Goal: Task Accomplishment & Management: Manage account settings

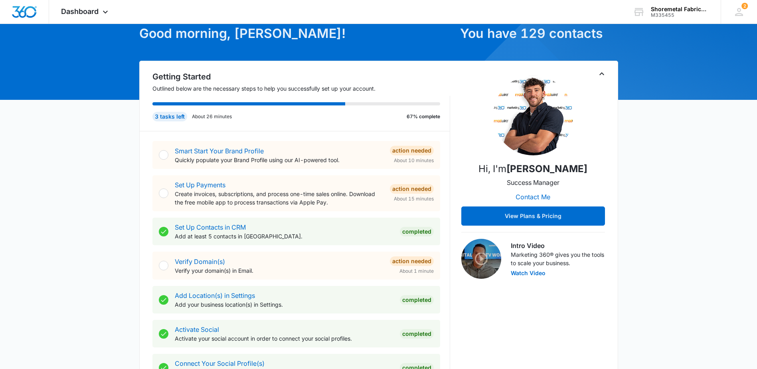
scroll to position [83, 0]
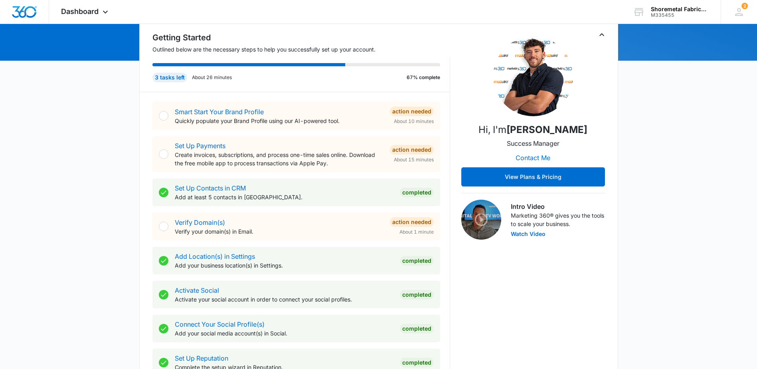
click at [169, 225] on div "Verify Domain(s) Verify your domain(s) in Email. Action Needed About 1 minute" at bounding box center [296, 226] width 288 height 28
drag, startPoint x: 216, startPoint y: 222, endPoint x: 224, endPoint y: 223, distance: 7.6
click at [216, 222] on link "Verify Domain(s)" at bounding box center [200, 222] width 50 height 8
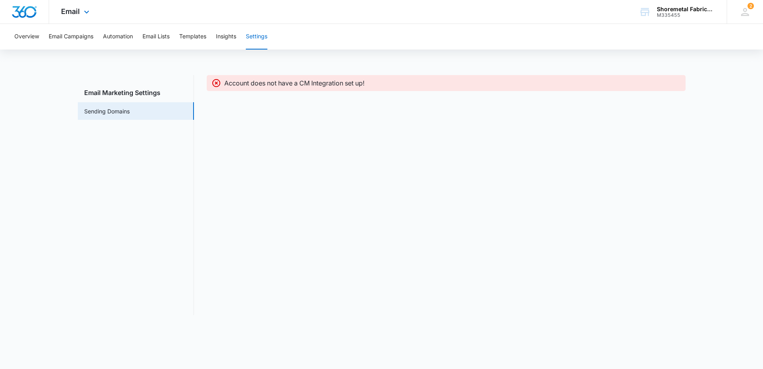
click at [73, 20] on div "Email Apps Reputation Websites Forms CRM Email Social Content Ads Intelligence …" at bounding box center [76, 12] width 54 height 24
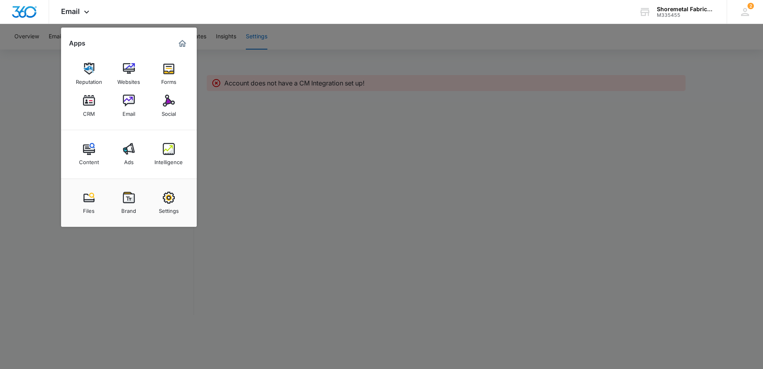
drag, startPoint x: 81, startPoint y: 106, endPoint x: 86, endPoint y: 108, distance: 5.0
click at [81, 106] on link "CRM" at bounding box center [89, 106] width 30 height 30
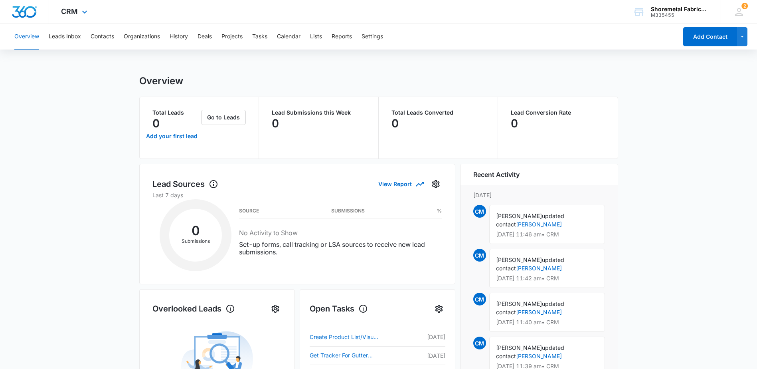
click at [79, 18] on div "CRM Apps Reputation Websites Forms CRM Email Social Content Ads Intelligence Fi…" at bounding box center [75, 12] width 52 height 24
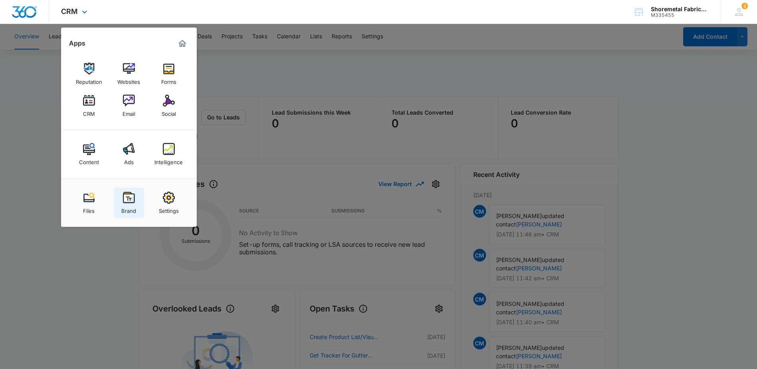
click at [131, 201] on img at bounding box center [129, 198] width 12 height 12
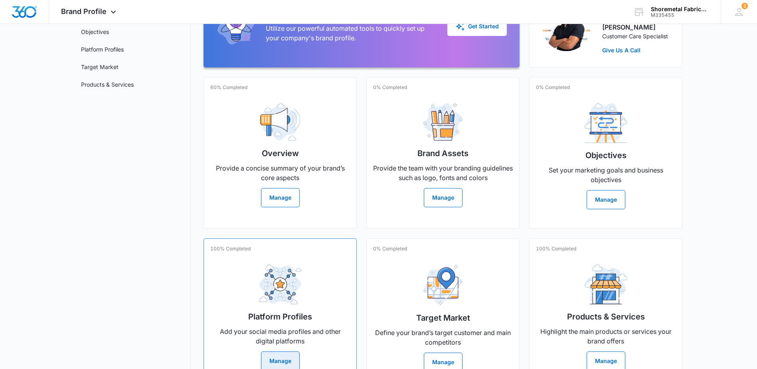
scroll to position [143, 0]
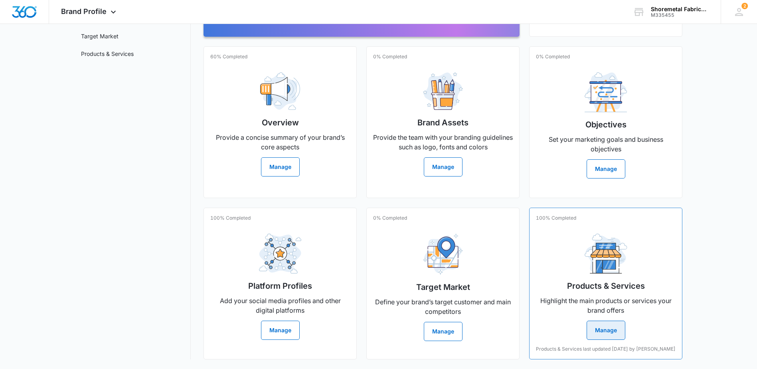
click at [634, 288] on div "Products & Services Highlight the main products or services your brand offers M…" at bounding box center [606, 283] width 140 height 113
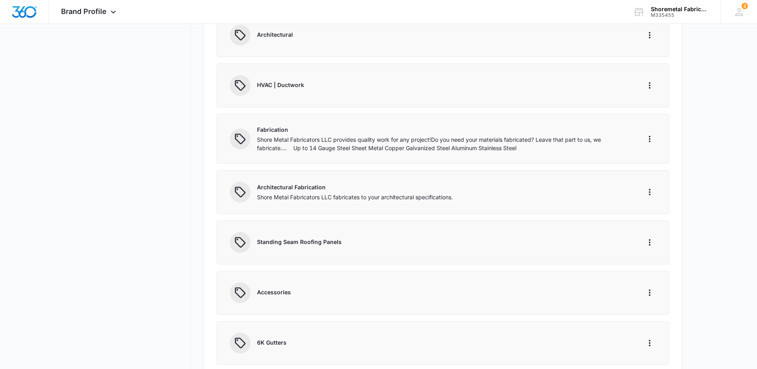
scroll to position [319, 0]
drag, startPoint x: 432, startPoint y: 136, endPoint x: 286, endPoint y: 151, distance: 146.5
click at [286, 151] on div "Fabrication Shore Metal Fabricators LLC provides quality work for any project! …" at bounding box center [443, 137] width 453 height 50
drag, startPoint x: 286, startPoint y: 151, endPoint x: 374, endPoint y: 154, distance: 88.3
click at [374, 154] on div "Fabrication Shore Metal Fabricators LLC provides quality work for any project! …" at bounding box center [443, 137] width 453 height 50
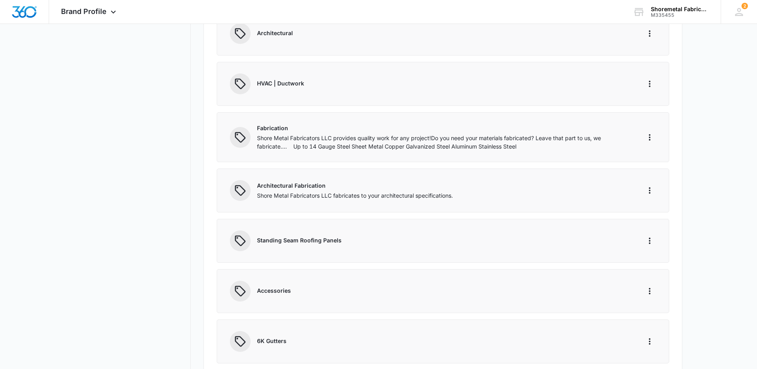
click at [504, 138] on p "Shore Metal Fabricators LLC provides quality work for any project! ​Do you need…" at bounding box center [444, 142] width 374 height 17
drag, startPoint x: 475, startPoint y: 137, endPoint x: 530, endPoint y: 134, distance: 55.2
click at [530, 134] on p "Shore Metal Fabricators LLC provides quality work for any project! ​Do you need…" at bounding box center [444, 142] width 374 height 17
click at [271, 153] on div "Fabrication Shore Metal Fabricators LLC provides quality work for any project! …" at bounding box center [443, 137] width 453 height 50
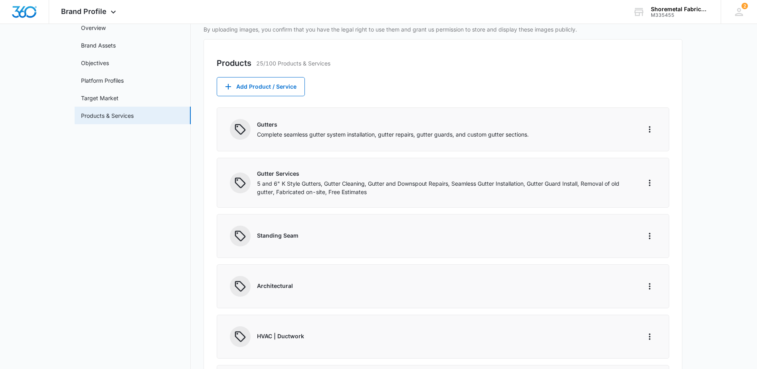
scroll to position [39, 0]
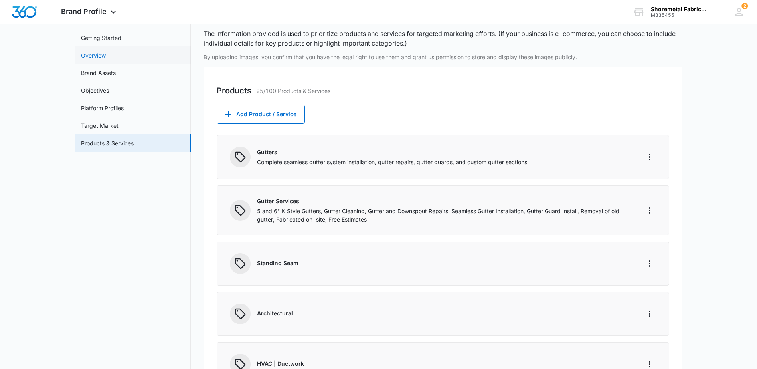
click at [106, 56] on link "Overview" at bounding box center [93, 55] width 25 height 8
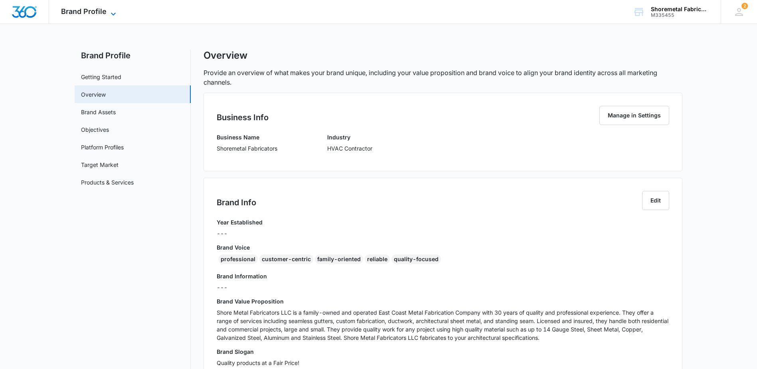
click at [101, 15] on span "Brand Profile" at bounding box center [83, 11] width 45 height 8
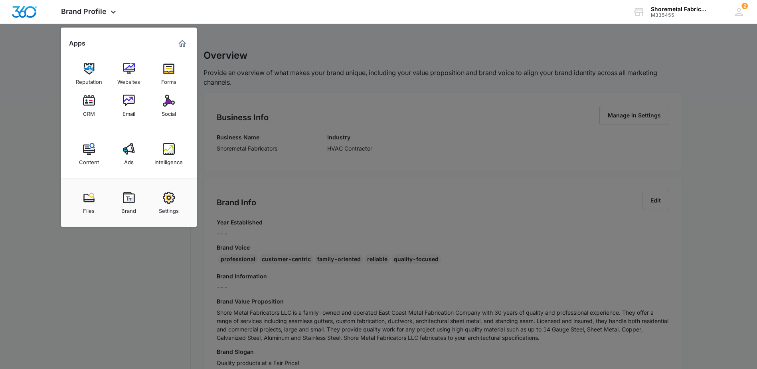
click at [309, 44] on div at bounding box center [378, 184] width 757 height 369
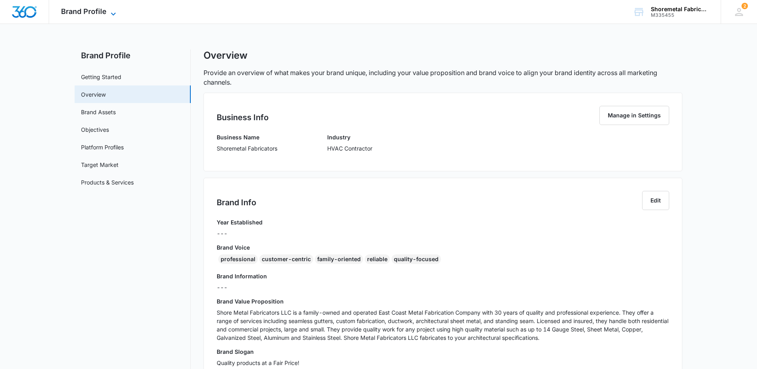
click at [96, 11] on span "Brand Profile" at bounding box center [83, 11] width 45 height 8
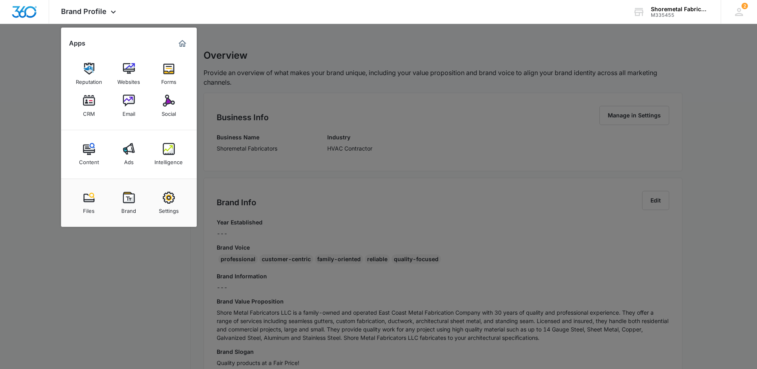
click at [88, 108] on div "CRM" at bounding box center [89, 112] width 12 height 10
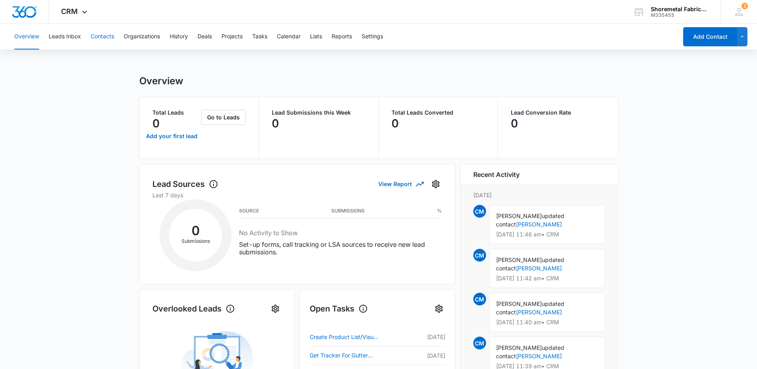
click at [103, 35] on button "Contacts" at bounding box center [103, 37] width 24 height 26
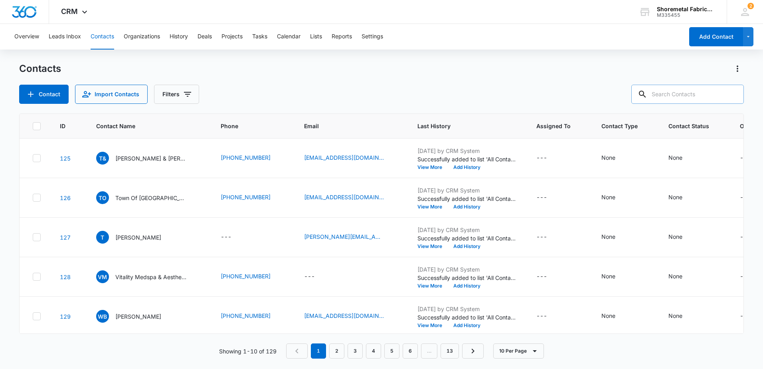
click at [695, 99] on input "text" at bounding box center [687, 94] width 113 height 19
type input "[PERSON_NAME]"
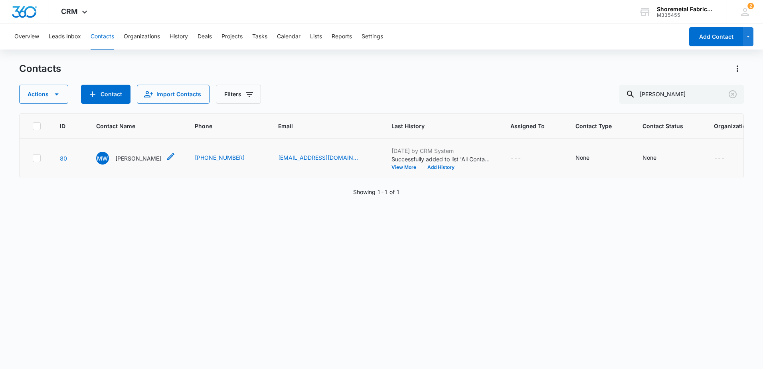
click at [136, 160] on p "[PERSON_NAME]" at bounding box center [138, 158] width 46 height 8
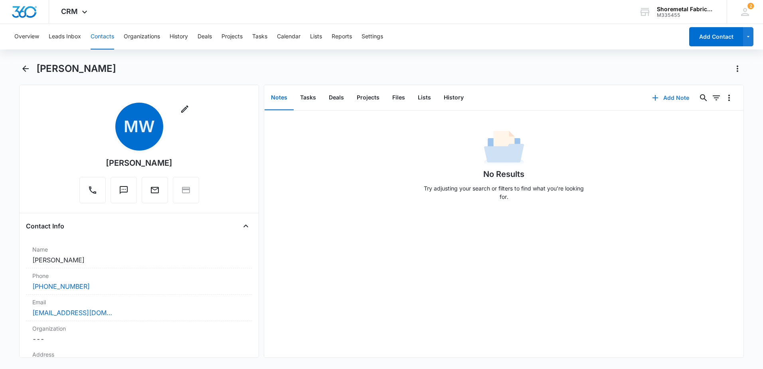
click at [662, 95] on button "Add Note" at bounding box center [670, 97] width 53 height 19
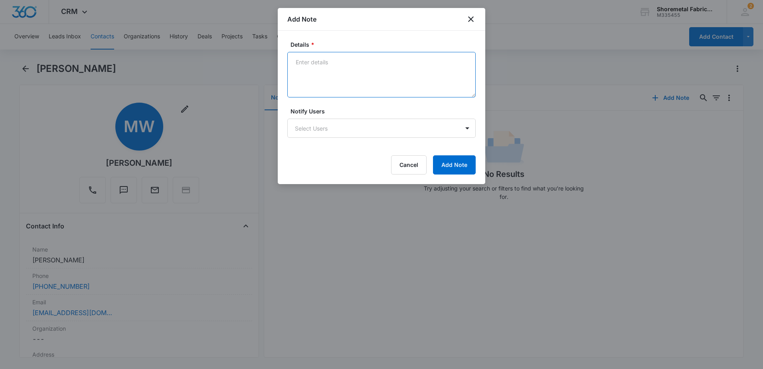
click at [410, 75] on textarea "Details *" at bounding box center [381, 74] width 188 height 45
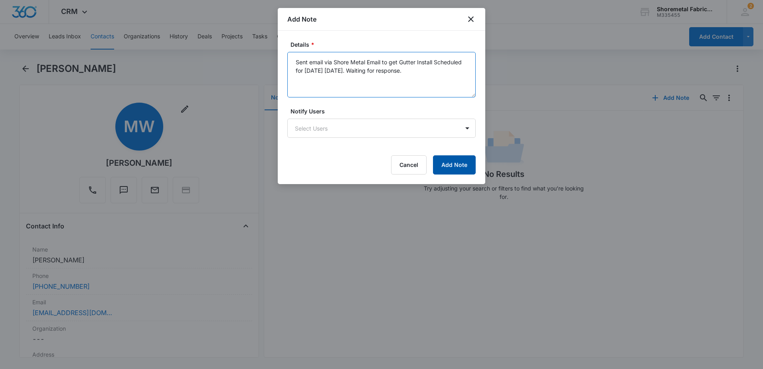
type textarea "Sent email via Shore Metal Email to get Gutter Install Scheduled for [DATE] [DA…"
click at [465, 164] on button "Add Note" at bounding box center [454, 164] width 43 height 19
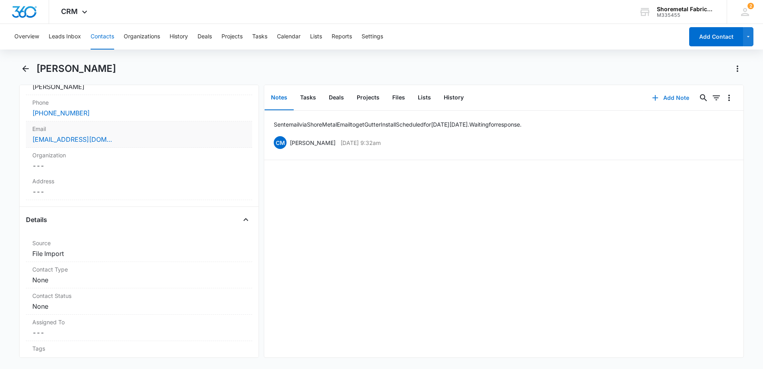
scroll to position [239, 0]
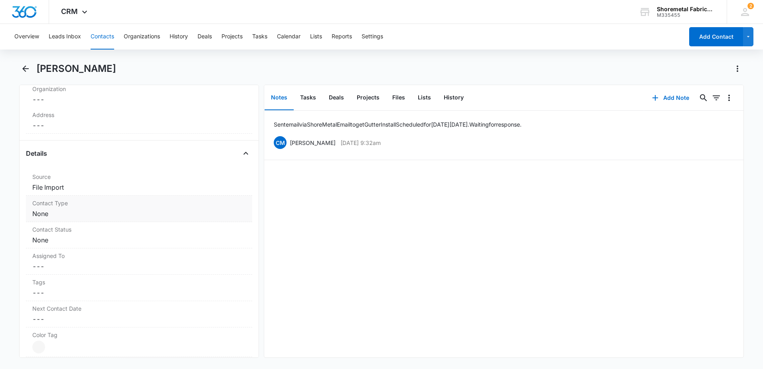
click at [126, 208] on div "Contact Type Cancel Save Changes None" at bounding box center [139, 209] width 226 height 26
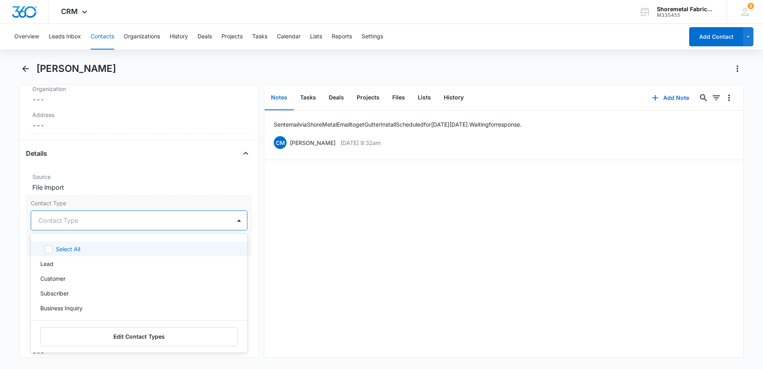
click at [110, 221] on div at bounding box center [129, 220] width 182 height 11
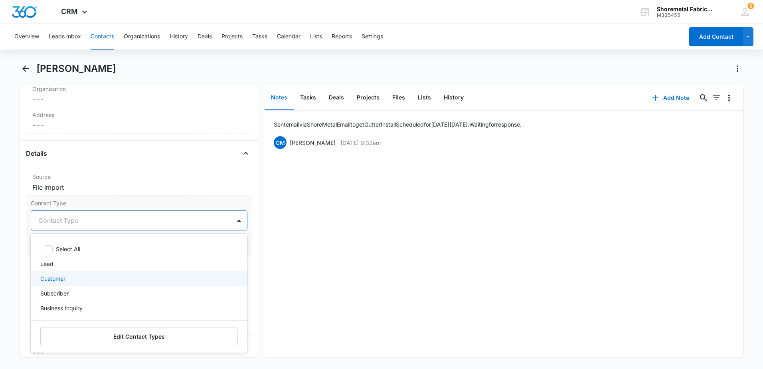
click at [73, 281] on div "Customer" at bounding box center [138, 278] width 196 height 8
click at [311, 201] on div "Sent email via Shore Metal Email to get Gutter Install Scheduled for [DATE] [DA…" at bounding box center [503, 234] width 479 height 247
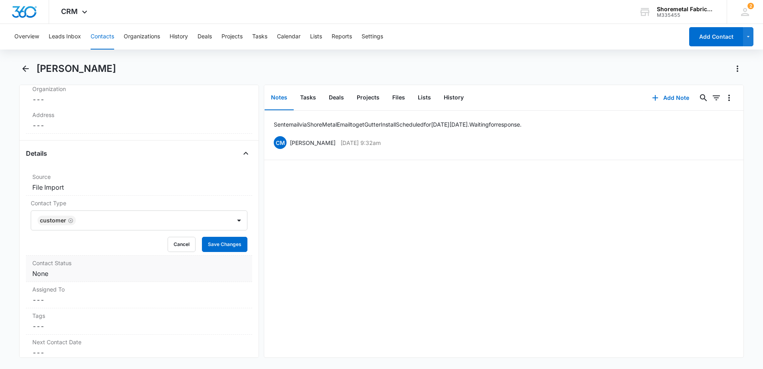
click at [155, 270] on dd "Cancel Save Changes None" at bounding box center [139, 274] width 214 height 10
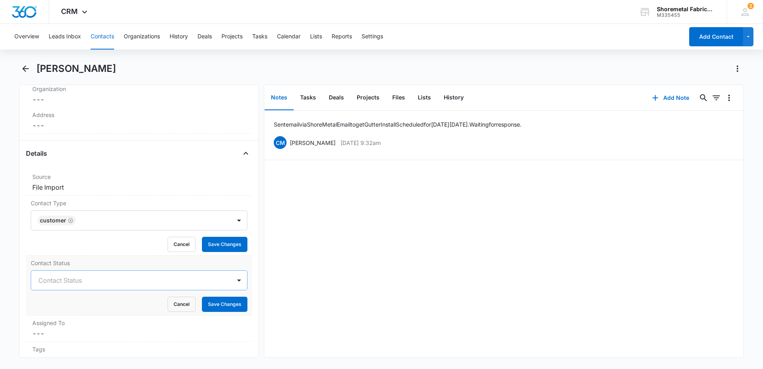
click at [159, 285] on div at bounding box center [129, 280] width 182 height 11
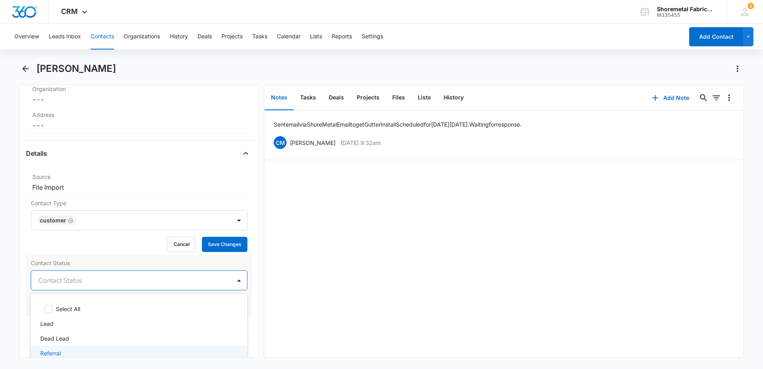
scroll to position [20, 0]
click at [71, 345] on div "Customer" at bounding box center [138, 348] width 196 height 8
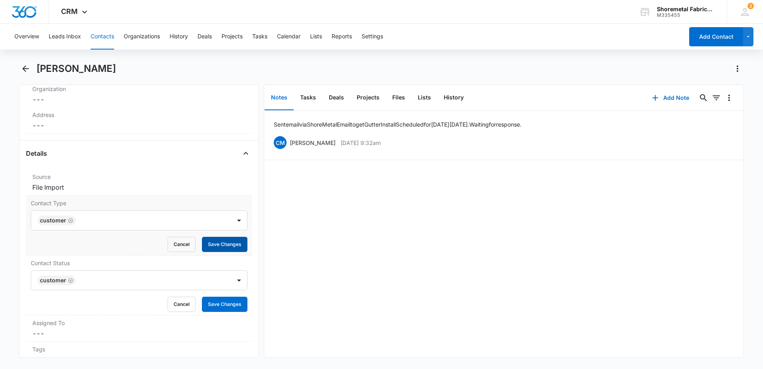
click at [235, 242] on button "Save Changes" at bounding box center [224, 244] width 45 height 15
click at [209, 304] on button "Save Changes" at bounding box center [224, 304] width 45 height 15
click at [71, 125] on dd "Cancel Save Changes ---" at bounding box center [139, 126] width 214 height 10
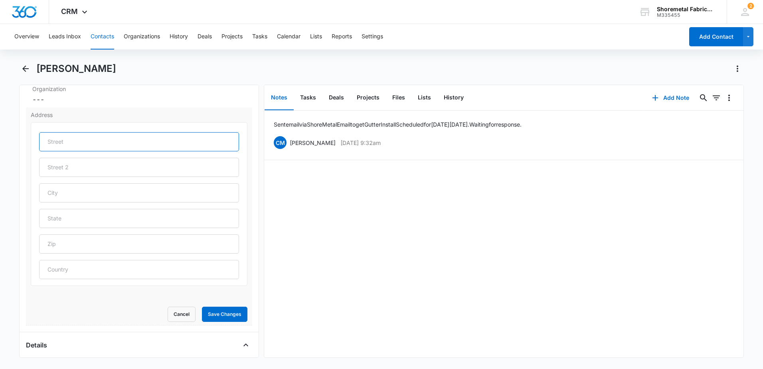
click at [59, 142] on input "text" at bounding box center [139, 141] width 200 height 19
paste input "[STREET_ADDRESS]"
drag, startPoint x: 148, startPoint y: 140, endPoint x: 87, endPoint y: 146, distance: 61.0
click at [87, 146] on input "[STREET_ADDRESS]" at bounding box center [139, 141] width 200 height 19
type input "[STREET_ADDRESS],"
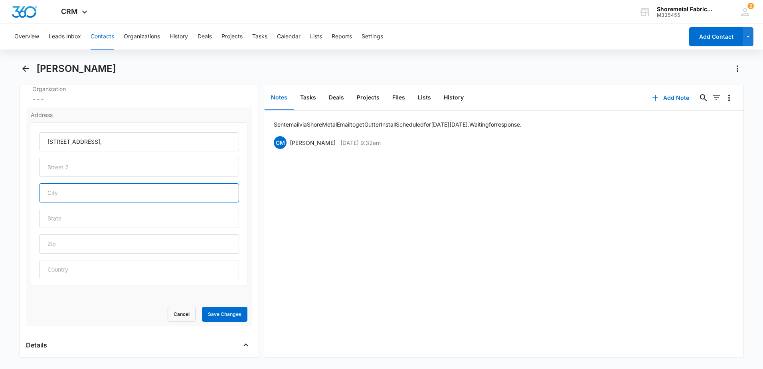
click at [80, 190] on input "text" at bounding box center [139, 192] width 200 height 19
paste input "Ocean Pines"
type input "Ocean Pines"
click at [45, 218] on input "text" at bounding box center [139, 218] width 200 height 19
type input "MD"
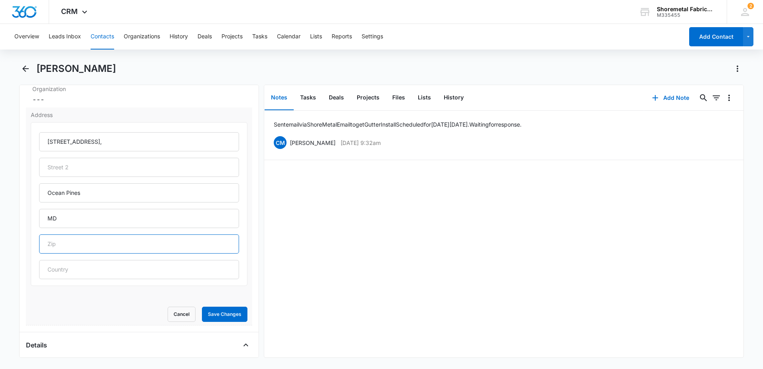
click at [210, 245] on input "text" at bounding box center [139, 243] width 200 height 19
click at [107, 244] on input "text" at bounding box center [139, 243] width 200 height 19
click at [107, 243] on input "text" at bounding box center [139, 243] width 200 height 19
type input "21811"
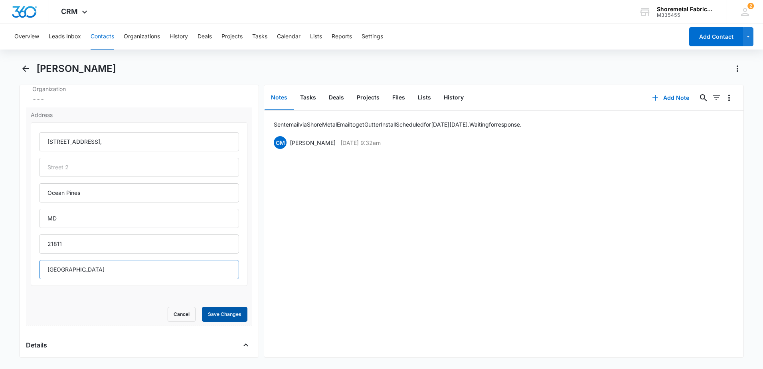
type input "[GEOGRAPHIC_DATA]"
click at [220, 313] on button "Save Changes" at bounding box center [224, 314] width 45 height 15
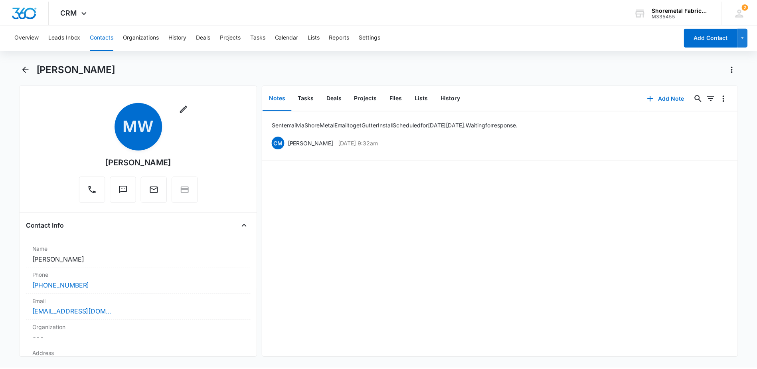
scroll to position [0, 0]
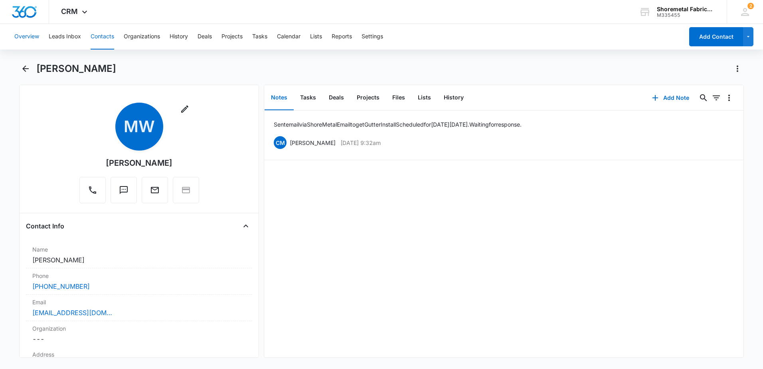
click at [25, 36] on button "Overview" at bounding box center [26, 37] width 25 height 26
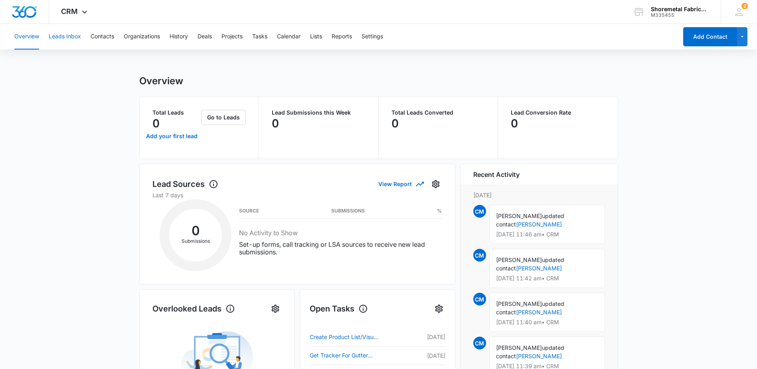
click at [70, 37] on button "Leads Inbox" at bounding box center [65, 37] width 32 height 26
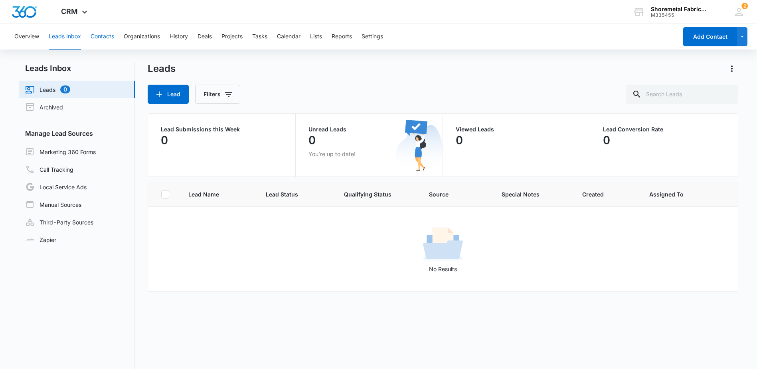
click at [107, 35] on button "Contacts" at bounding box center [103, 37] width 24 height 26
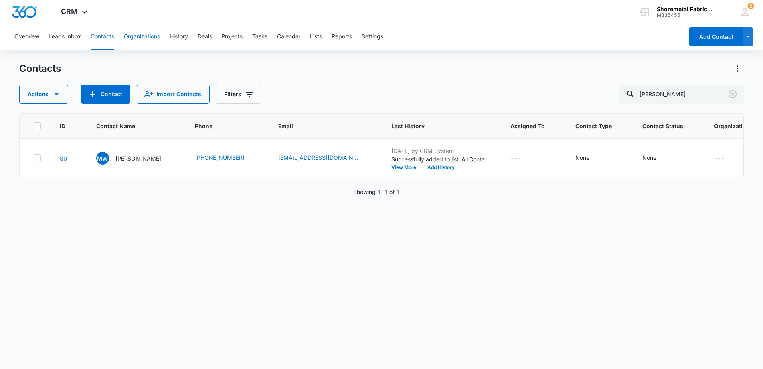
click at [135, 36] on button "Organizations" at bounding box center [142, 37] width 36 height 26
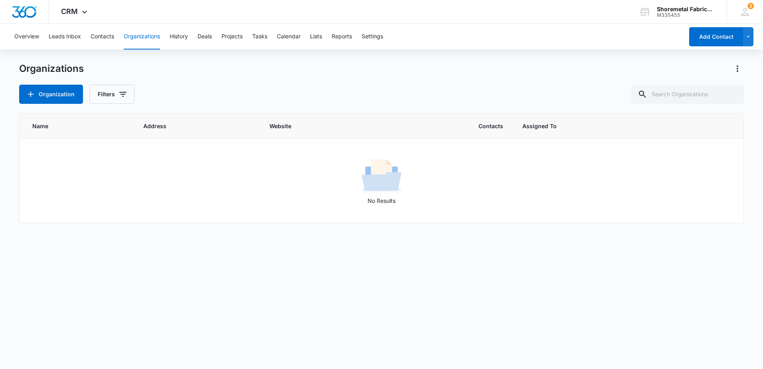
click at [186, 79] on div "Organizations Organization Filters" at bounding box center [381, 83] width 725 height 42
click at [73, 8] on span "CRM" at bounding box center [69, 11] width 17 height 8
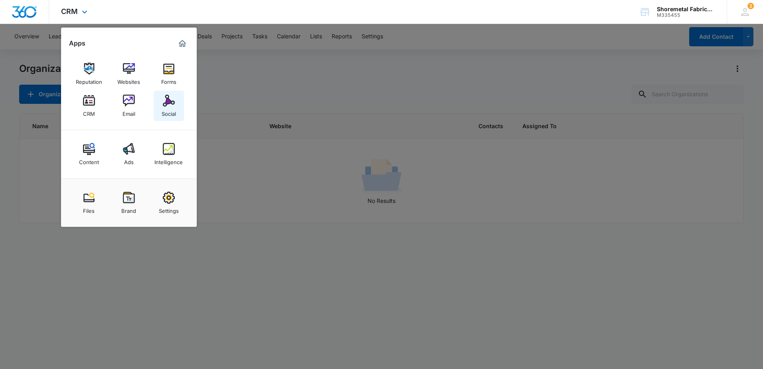
click at [169, 111] on div "Social" at bounding box center [169, 112] width 14 height 10
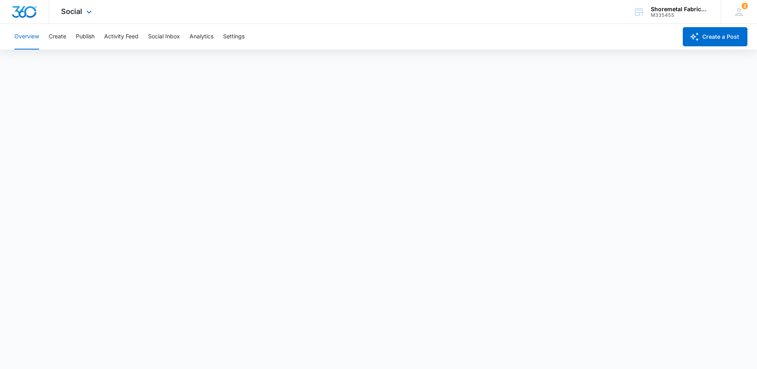
click at [73, 19] on div "Social Apps Reputation Websites Forms CRM Email Social Content Ads Intelligence…" at bounding box center [77, 12] width 57 height 24
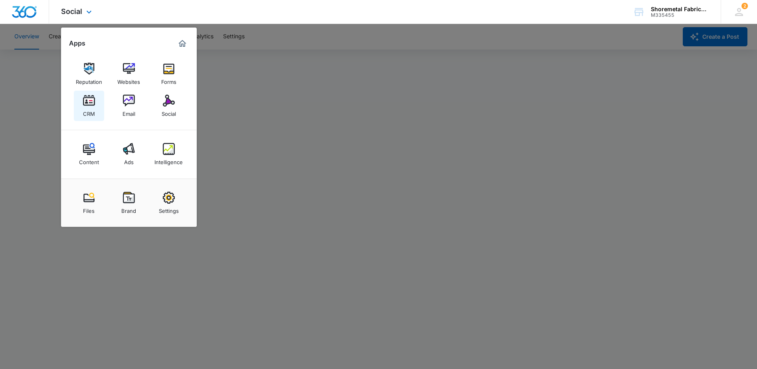
click at [85, 104] on img at bounding box center [89, 101] width 12 height 12
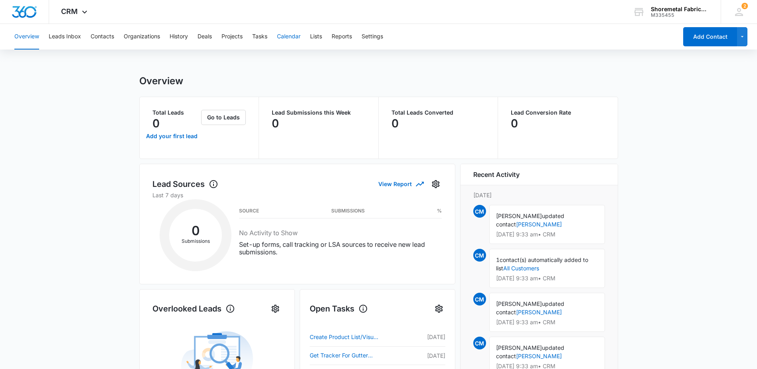
click at [295, 40] on button "Calendar" at bounding box center [289, 37] width 24 height 26
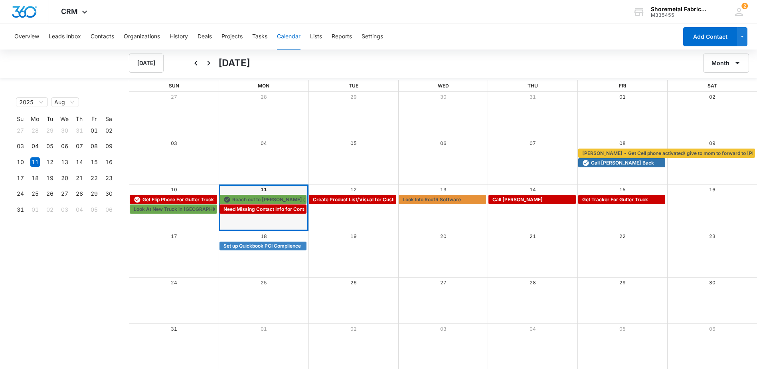
click at [289, 220] on div "Month View" at bounding box center [264, 207] width 90 height 46
click at [159, 208] on span "Look At New Truck in [GEOGRAPHIC_DATA]" at bounding box center [184, 209] width 101 height 7
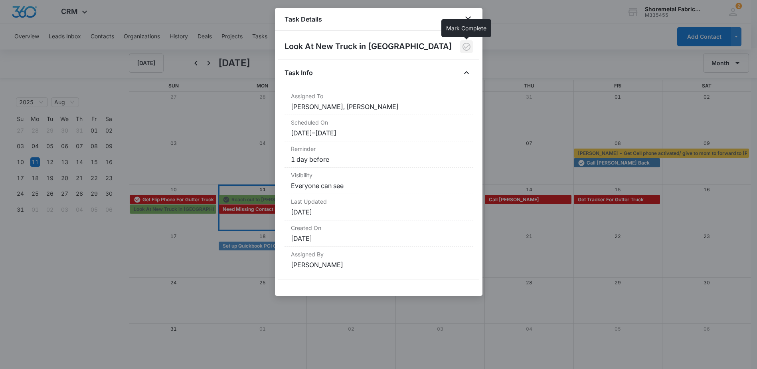
click at [466, 48] on icon "button" at bounding box center [467, 47] width 10 height 10
drag, startPoint x: 471, startPoint y: 19, endPoint x: 405, endPoint y: 42, distance: 70.0
click at [471, 19] on icon "close" at bounding box center [468, 19] width 10 height 10
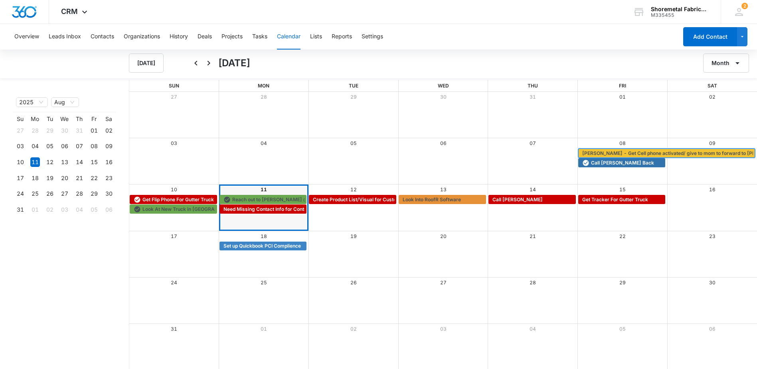
click at [634, 153] on span "[PERSON_NAME] - Get Cell phone activated/ give to mom to forward to [PERSON_NAM…" at bounding box center [684, 153] width 205 height 7
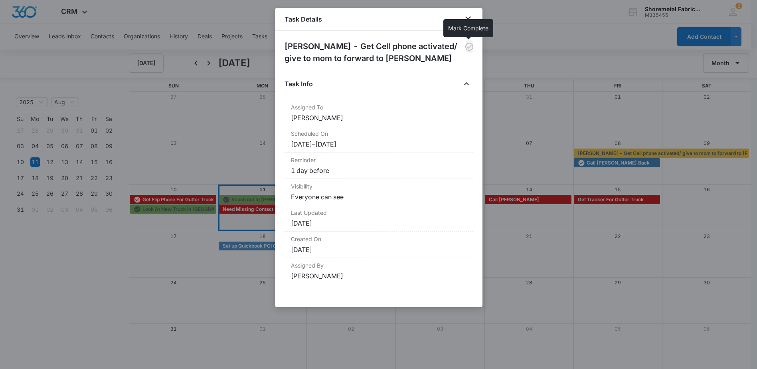
click at [470, 46] on icon "button" at bounding box center [469, 47] width 8 height 8
click at [467, 18] on icon "close" at bounding box center [468, 19] width 6 height 6
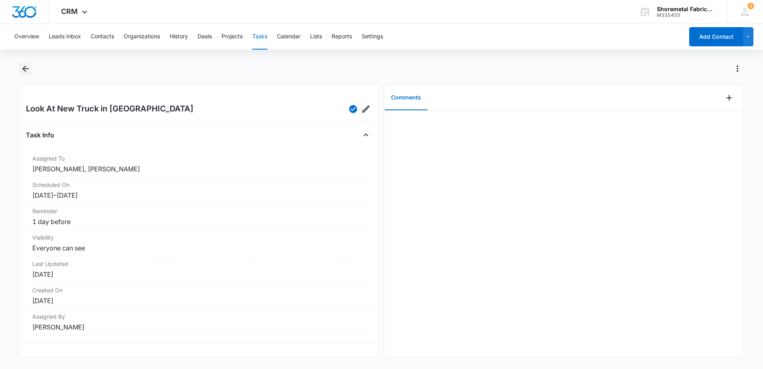
click at [26, 67] on icon "Back" at bounding box center [26, 69] width 10 height 10
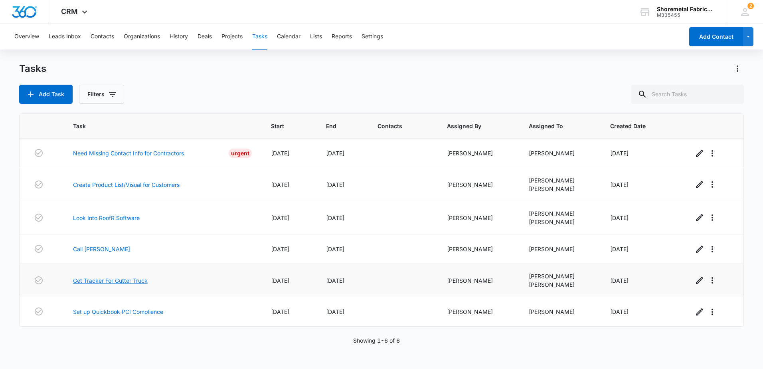
drag, startPoint x: 144, startPoint y: 277, endPoint x: 140, endPoint y: 266, distance: 11.1
click at [85, 12] on icon at bounding box center [85, 14] width 10 height 10
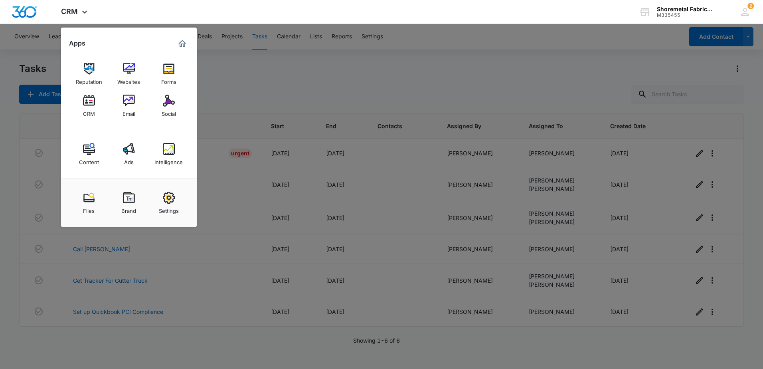
click at [313, 75] on div at bounding box center [381, 184] width 763 height 369
